Goal: Information Seeking & Learning: Learn about a topic

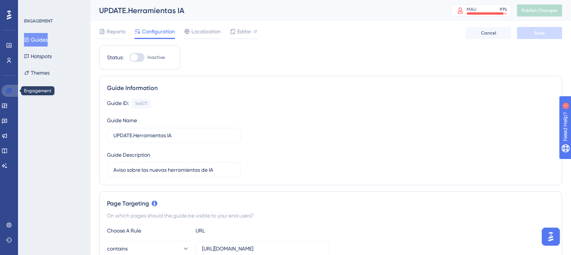
click at [13, 91] on link at bounding box center [11, 91] width 18 height 12
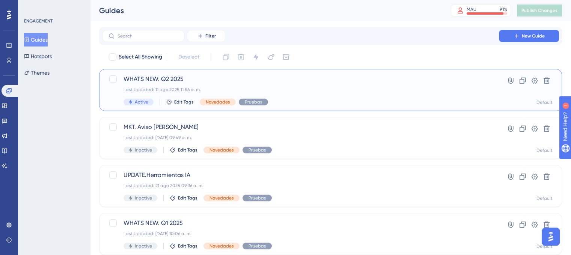
click at [331, 100] on div "Active Edit Tags Novedades Pruebas" at bounding box center [301, 102] width 354 height 7
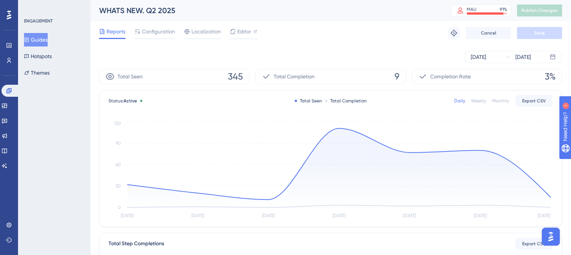
click at [41, 37] on button "Guides" at bounding box center [36, 40] width 24 height 14
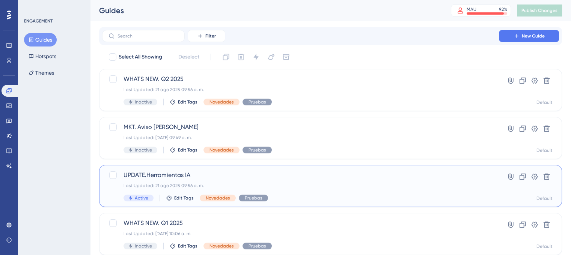
click at [221, 179] on span "UPDATE.Herramientas IA" at bounding box center [301, 175] width 354 height 9
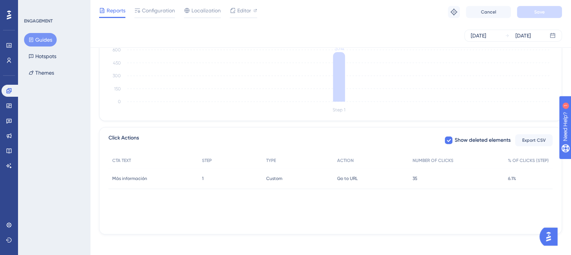
scroll to position [220, 0]
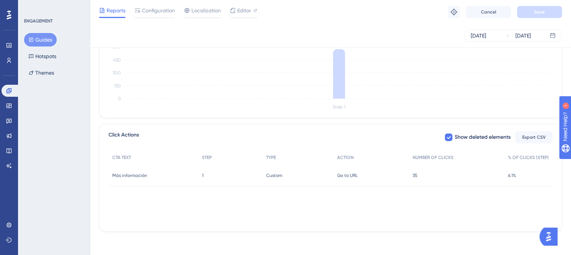
click at [329, 178] on div "Custom Custom" at bounding box center [298, 175] width 71 height 21
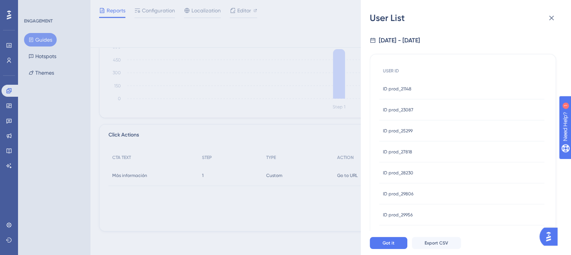
click at [410, 89] on span "ID prod_21148" at bounding box center [397, 89] width 29 height 6
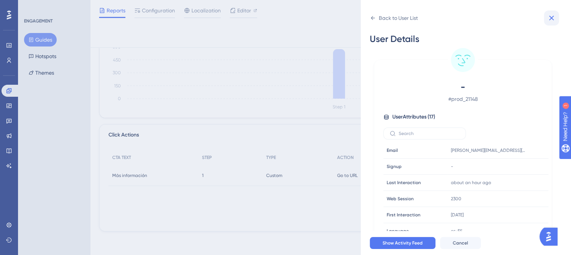
click at [550, 19] on icon at bounding box center [551, 18] width 9 height 9
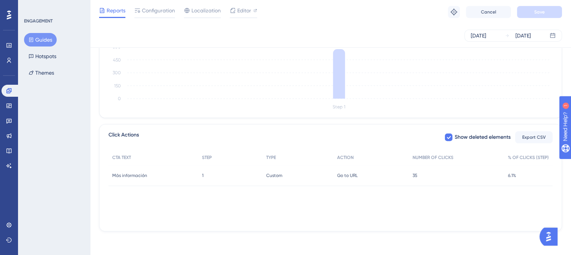
click at [400, 174] on div "Go to URL Go to URL" at bounding box center [372, 175] width 76 height 21
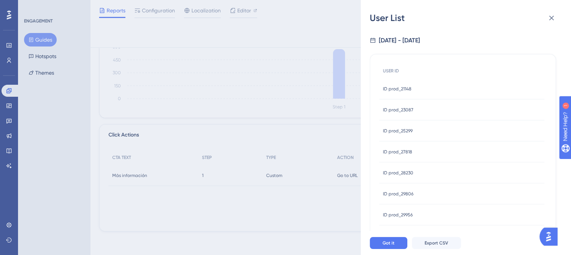
click at [410, 115] on div "ID prod_23087 ID prod_23087" at bounding box center [398, 110] width 30 height 21
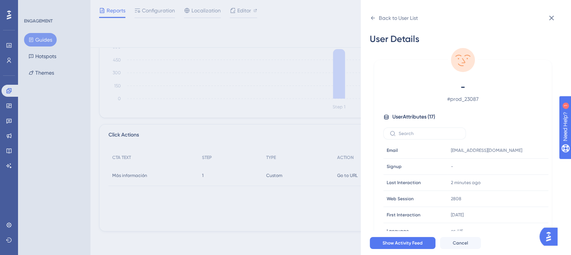
click at [403, 106] on div "- # prod_23087 User Attributes ( 17 ) Email Email informacionmarathonredes6@par…" at bounding box center [463, 167] width 171 height 172
click at [373, 20] on icon at bounding box center [373, 18] width 6 height 6
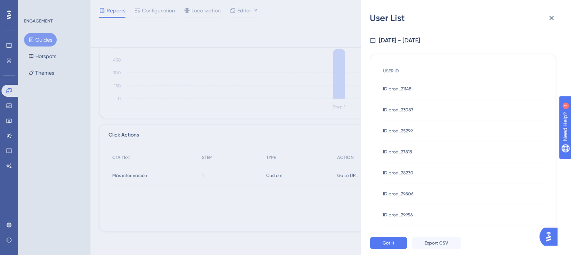
click at [400, 140] on div "ID prod_25299 ID prod_25299" at bounding box center [398, 131] width 30 height 21
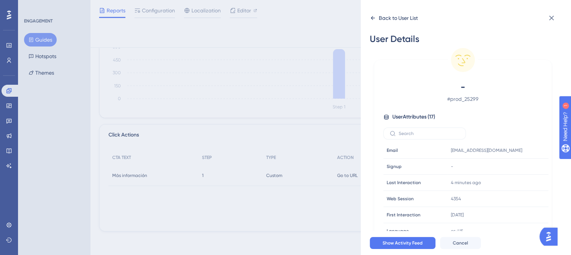
click at [370, 14] on div "Back to User List" at bounding box center [394, 18] width 48 height 12
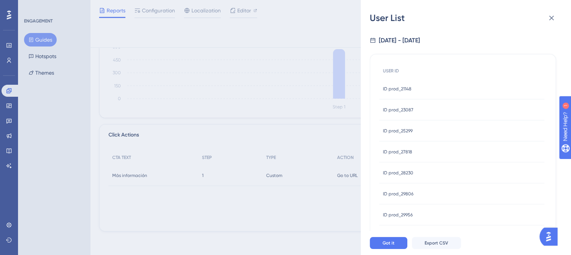
click at [414, 172] on div "ID prod_28230 ID prod_28230" at bounding box center [461, 173] width 165 height 21
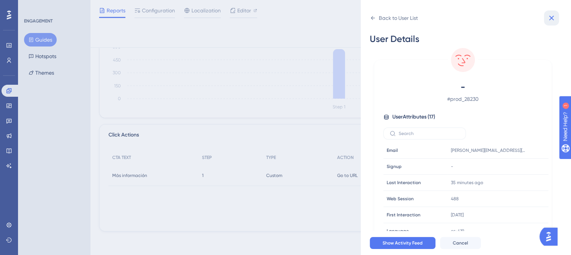
click at [553, 19] on icon at bounding box center [552, 18] width 5 height 5
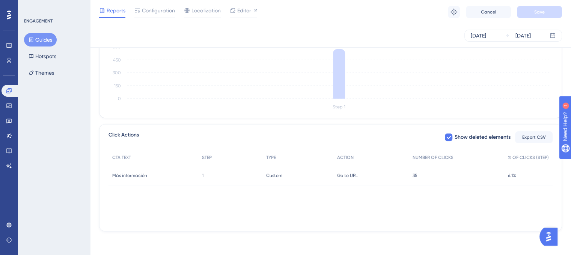
click at [80, 101] on div "ENGAGEMENT Guides Hotspots Themes" at bounding box center [54, 127] width 72 height 255
click at [57, 186] on div "ENGAGEMENT Guides Hotspots Themes" at bounding box center [54, 127] width 72 height 255
click at [461, 21] on div "Reports Configuration Localization Editor Troubleshoot Cancel Save" at bounding box center [330, 12] width 481 height 24
click at [485, 47] on div "Aug 15 2025 Aug 21 2025" at bounding box center [330, 36] width 481 height 24
click at [554, 237] on img "Open AI Assistant Launcher" at bounding box center [549, 237] width 14 height 14
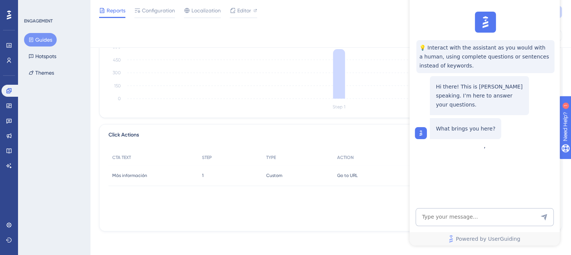
click at [391, 242] on div "Performance Users Engagement Widgets Feedback Product Updates Knowledge Base AI…" at bounding box center [330, 12] width 481 height 464
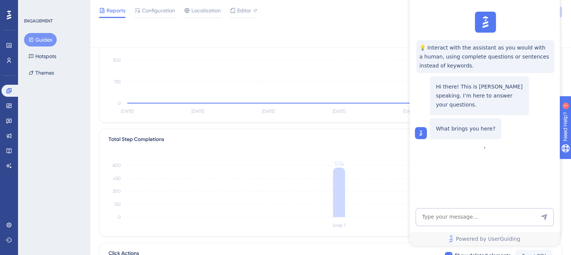
scroll to position [32, 0]
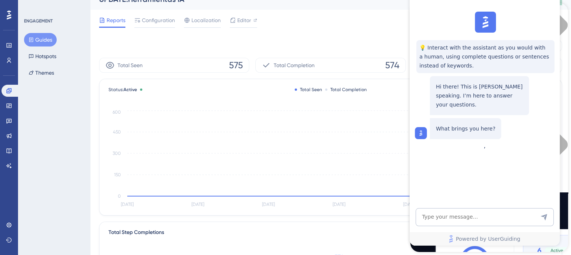
scroll to position [0, 0]
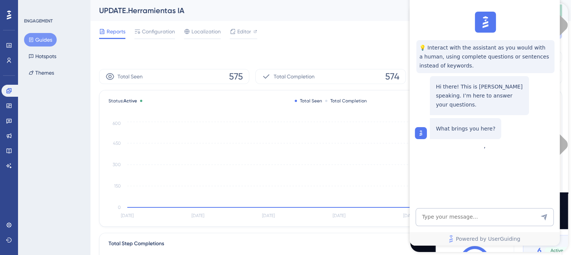
click at [551, 14] on div "💡 Interact with the assistant as you would with a human, using complete questio…" at bounding box center [484, 76] width 150 height 134
drag, startPoint x: 477, startPoint y: 27, endPoint x: 435, endPoint y: 45, distance: 45.4
click at [445, 29] on div "💡 Interact with the assistant as you would with a human, using complete questio…" at bounding box center [484, 76] width 150 height 134
click at [381, 34] on div "Reports Configuration Localization Editor Troubleshoot Cancel Save" at bounding box center [330, 33] width 463 height 24
drag, startPoint x: 381, startPoint y: 34, endPoint x: 285, endPoint y: 29, distance: 95.9
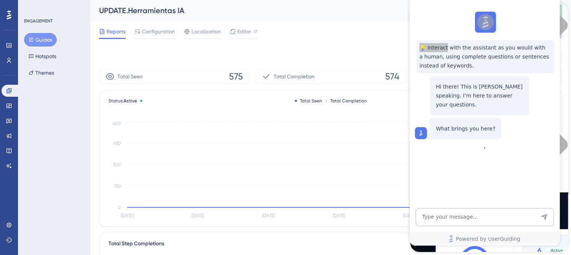
click at [379, 34] on div "Reports Configuration Localization Editor Troubleshoot Cancel Save" at bounding box center [330, 33] width 463 height 24
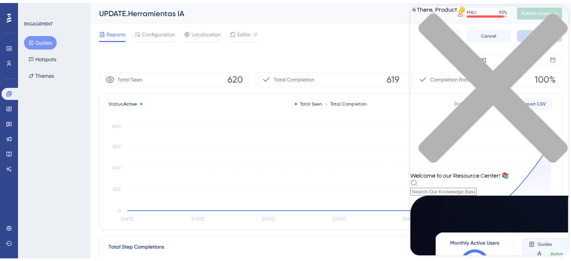
scroll to position [307, 0]
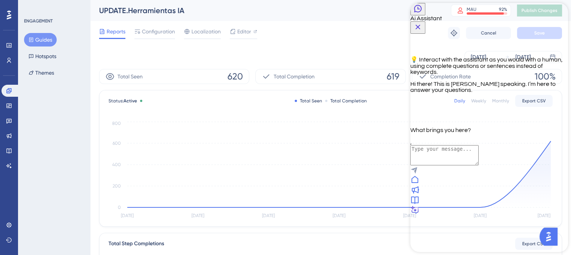
click at [516, 206] on div at bounding box center [490, 201] width 158 height 10
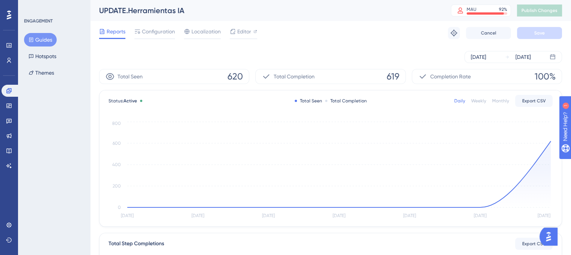
click at [64, 150] on div "ENGAGEMENT Guides Hotspots Themes" at bounding box center [54, 127] width 72 height 255
drag, startPoint x: 475, startPoint y: 49, endPoint x: 475, endPoint y: 41, distance: 7.9
click at [475, 49] on div "Aug 15 2025 Aug 21 2025" at bounding box center [330, 57] width 463 height 24
click at [9, 46] on icon at bounding box center [8, 45] width 5 height 5
